Goal: Obtain resource: Obtain resource

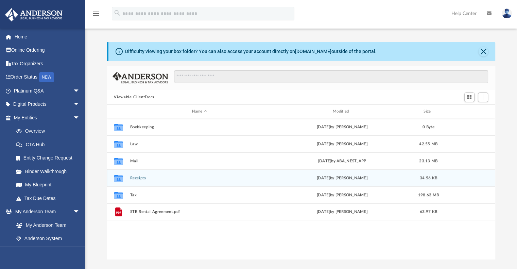
scroll to position [149, 384]
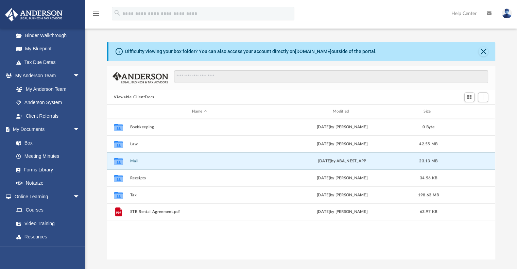
click at [134, 161] on button "Mail" at bounding box center [199, 161] width 139 height 4
click at [133, 160] on button "Mail" at bounding box center [199, 161] width 139 height 4
click at [132, 159] on button "Mail" at bounding box center [199, 161] width 139 height 4
click at [117, 163] on icon "grid" at bounding box center [118, 162] width 9 height 5
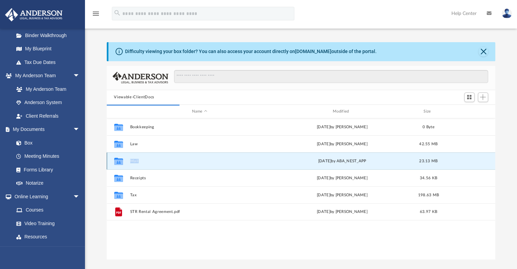
click at [117, 163] on icon "grid" at bounding box center [118, 162] width 9 height 5
click at [136, 162] on button "Mail" at bounding box center [199, 161] width 139 height 4
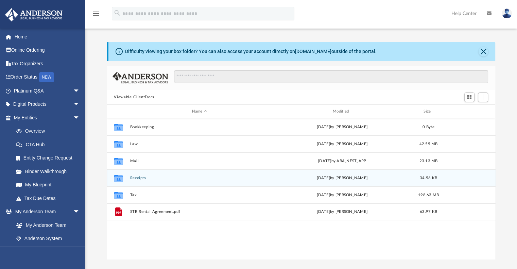
scroll to position [149, 384]
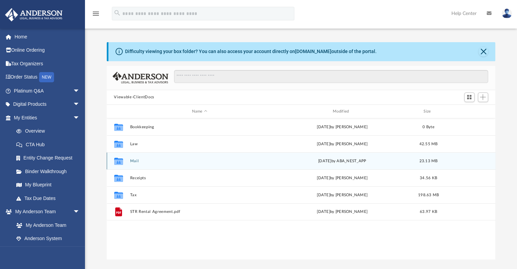
click at [131, 161] on button "Mail" at bounding box center [199, 161] width 139 height 4
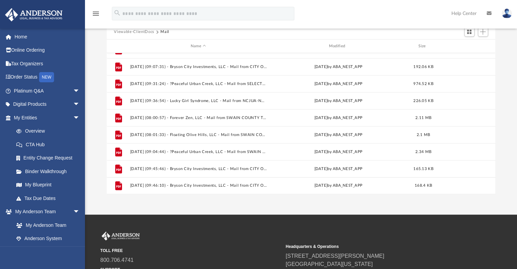
scroll to position [68, 0]
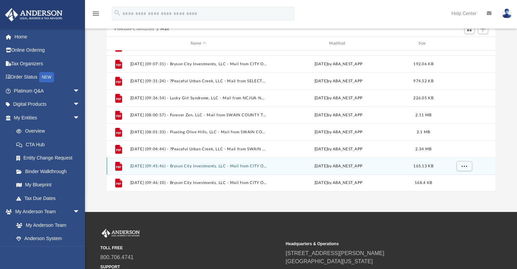
click at [166, 166] on button "[DATE] (09:45:46) - Bryson City Investments, LLC - Mail from CITY OF [PERSON_NA…" at bounding box center [198, 166] width 137 height 4
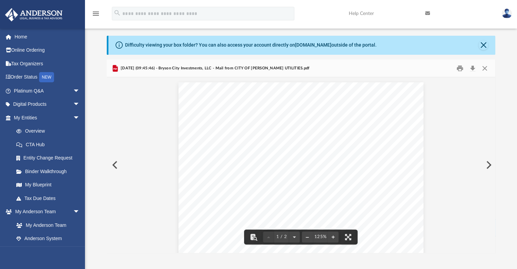
scroll to position [0, 0]
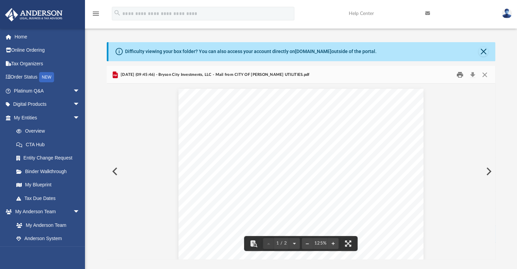
click at [458, 76] on button "Print" at bounding box center [461, 74] width 14 height 11
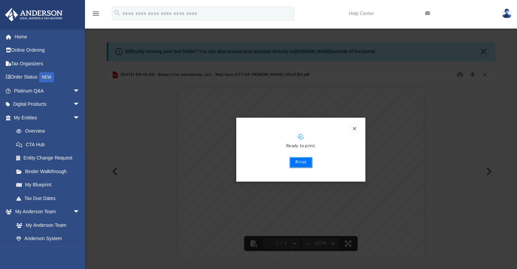
click at [304, 163] on button "Print" at bounding box center [301, 162] width 23 height 11
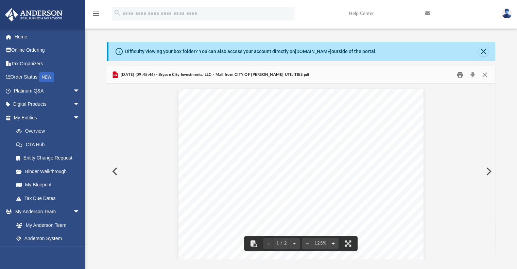
click at [459, 76] on button "Print" at bounding box center [461, 74] width 14 height 11
click at [488, 175] on button "Preview" at bounding box center [488, 171] width 15 height 19
click at [460, 79] on button "Print" at bounding box center [461, 74] width 14 height 11
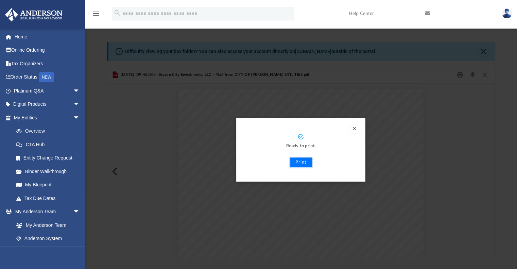
click at [299, 163] on button "Print" at bounding box center [301, 162] width 23 height 11
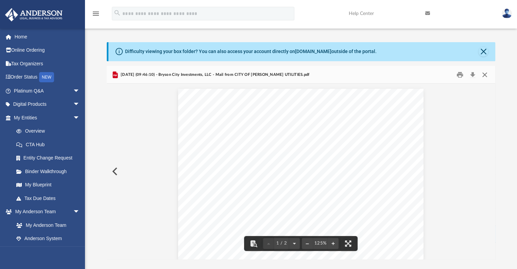
click at [488, 75] on button "Close" at bounding box center [485, 74] width 12 height 11
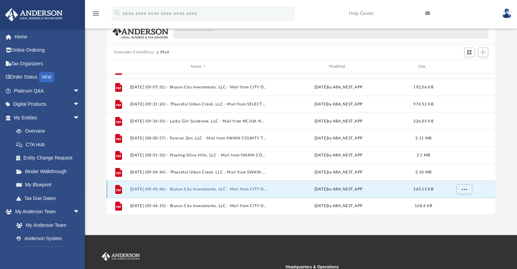
scroll to position [68, 0]
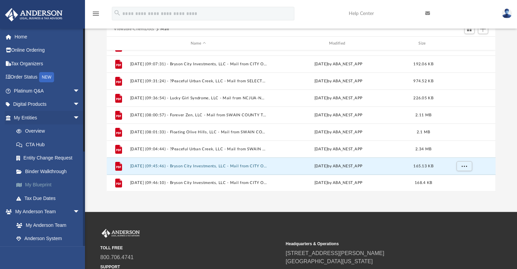
click at [39, 184] on link "My Blueprint" at bounding box center [50, 185] width 81 height 14
